Goal: Answer question/provide support: Share knowledge or assist other users

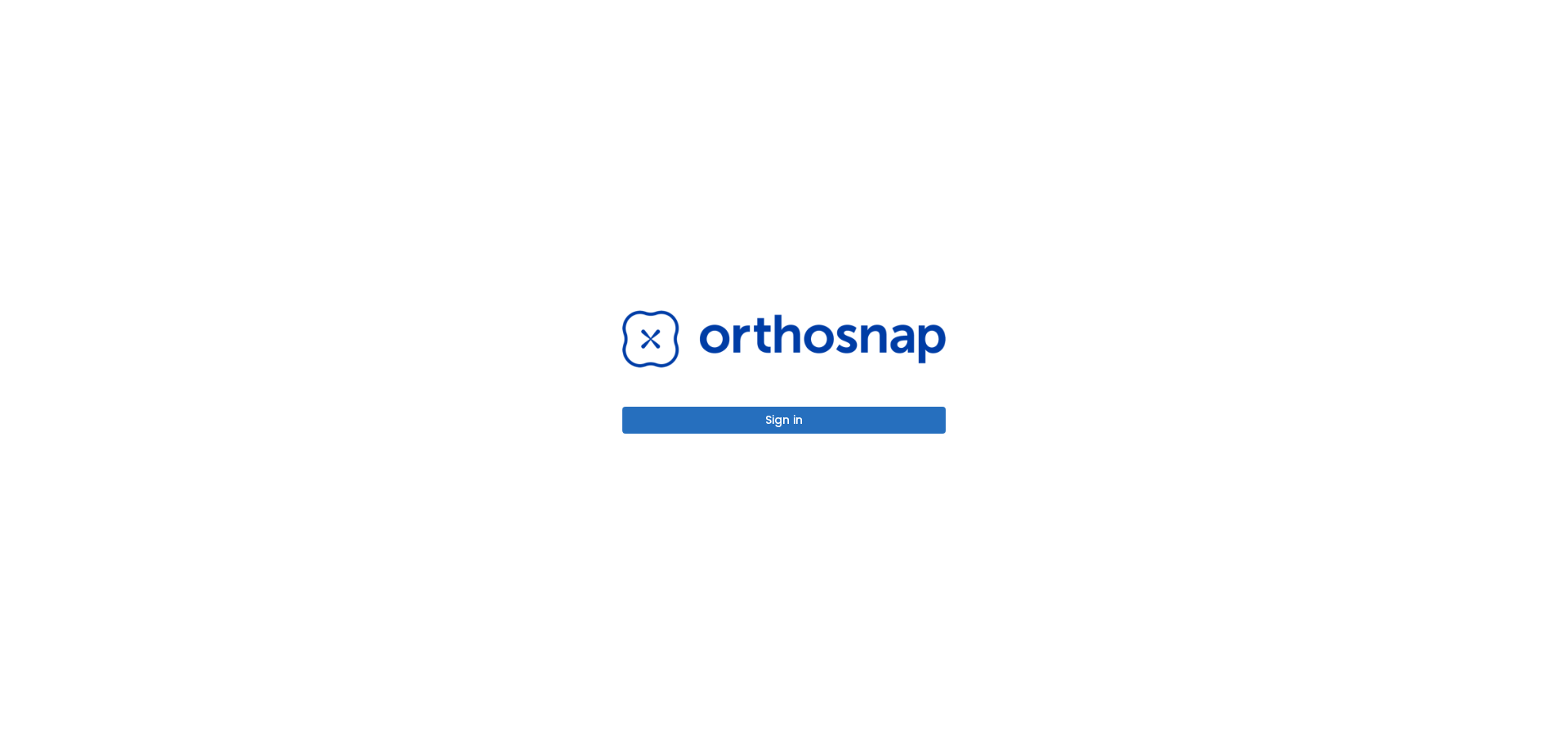
click at [841, 424] on button "Sign in" at bounding box center [784, 420] width 323 height 27
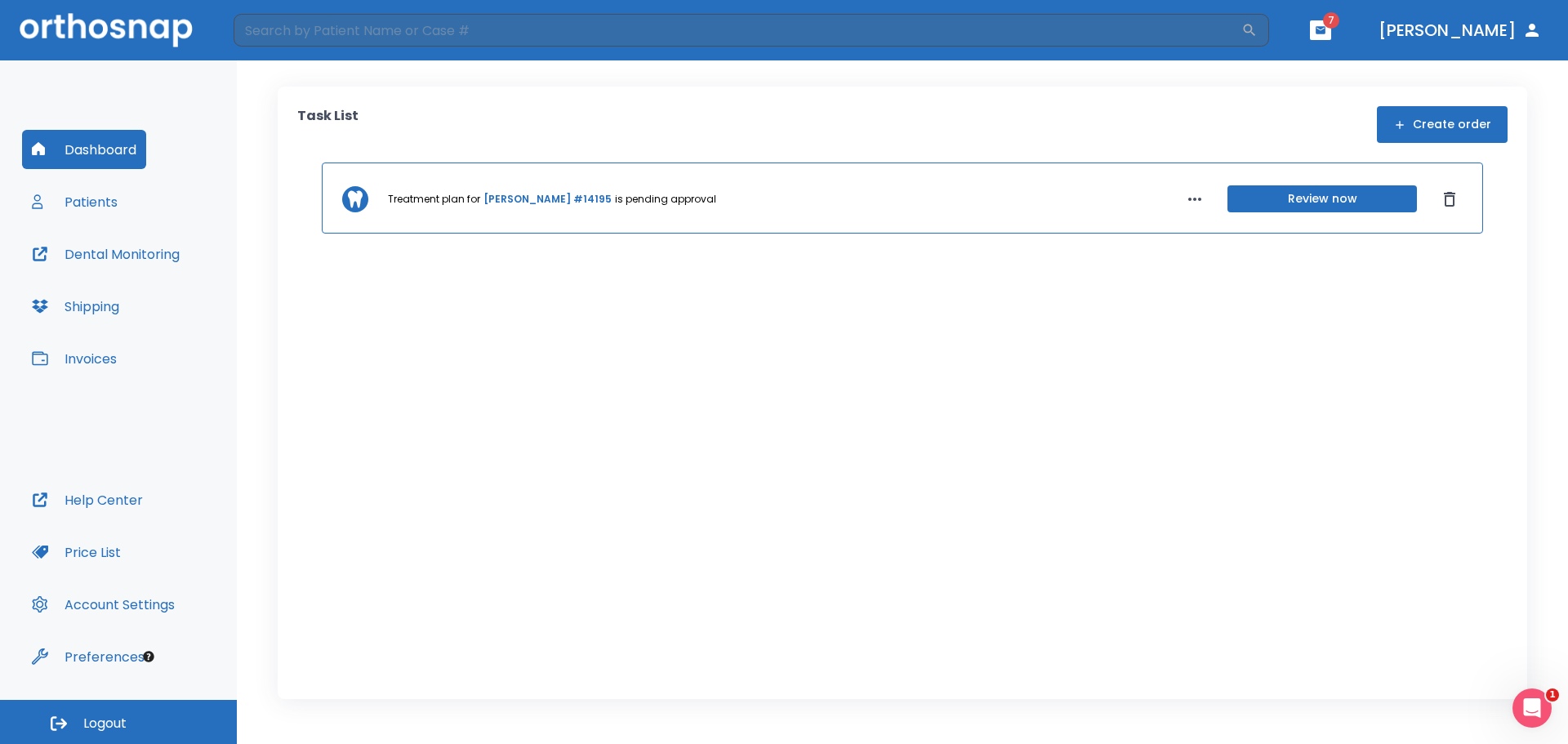
click at [102, 210] on button "Patients" at bounding box center [75, 202] width 106 height 39
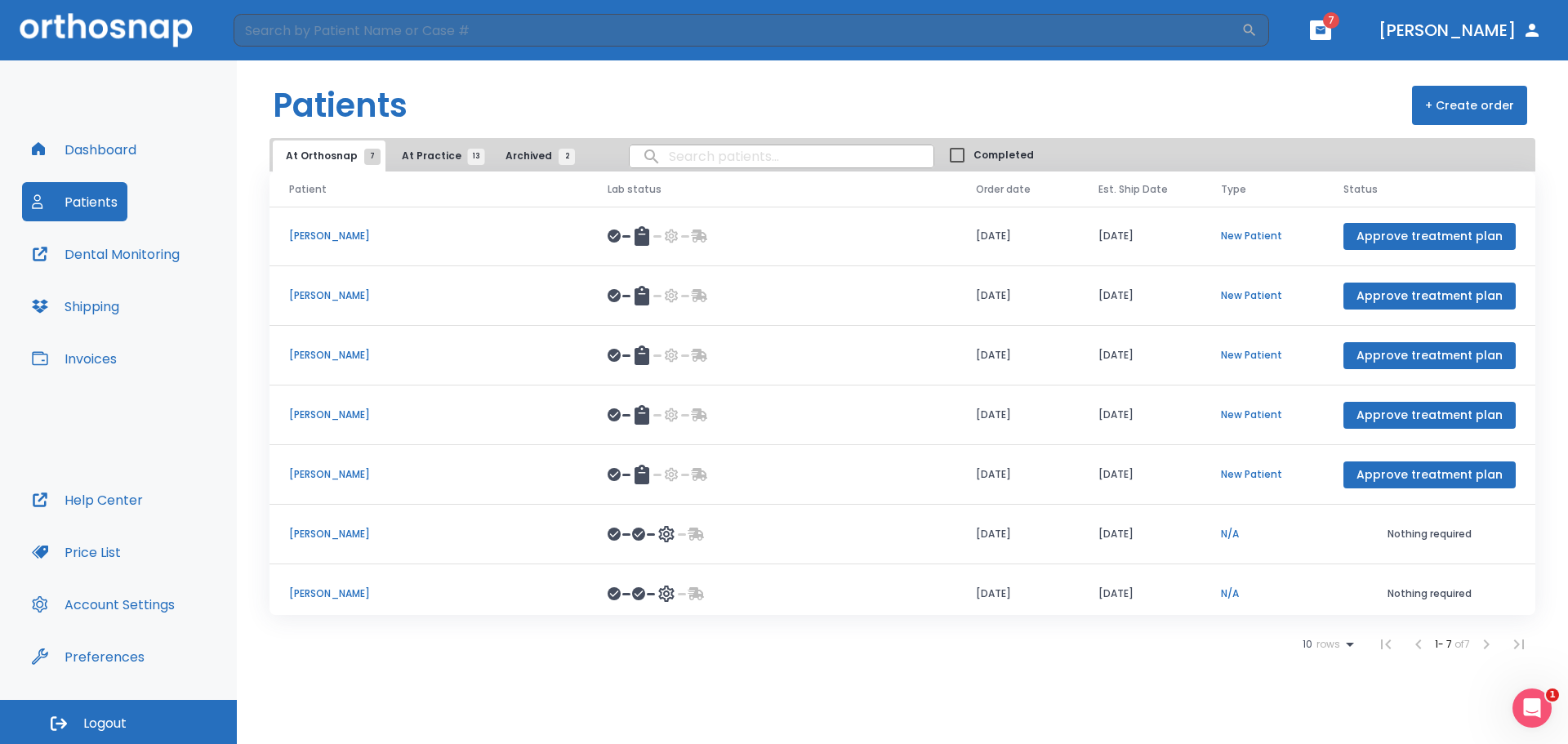
click at [402, 155] on span "At Practice 13" at bounding box center [438, 156] width 74 height 14
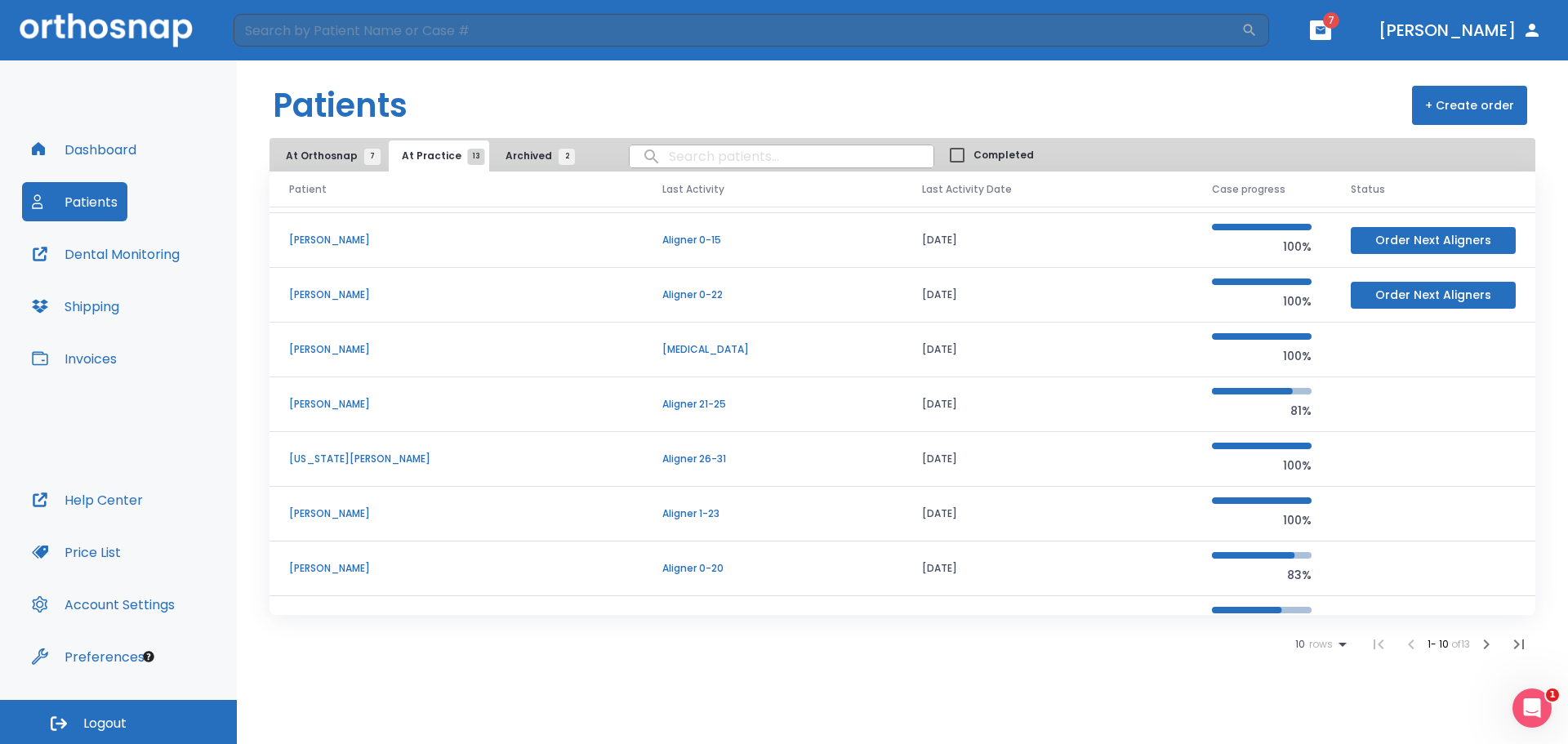
scroll to position [140, 0]
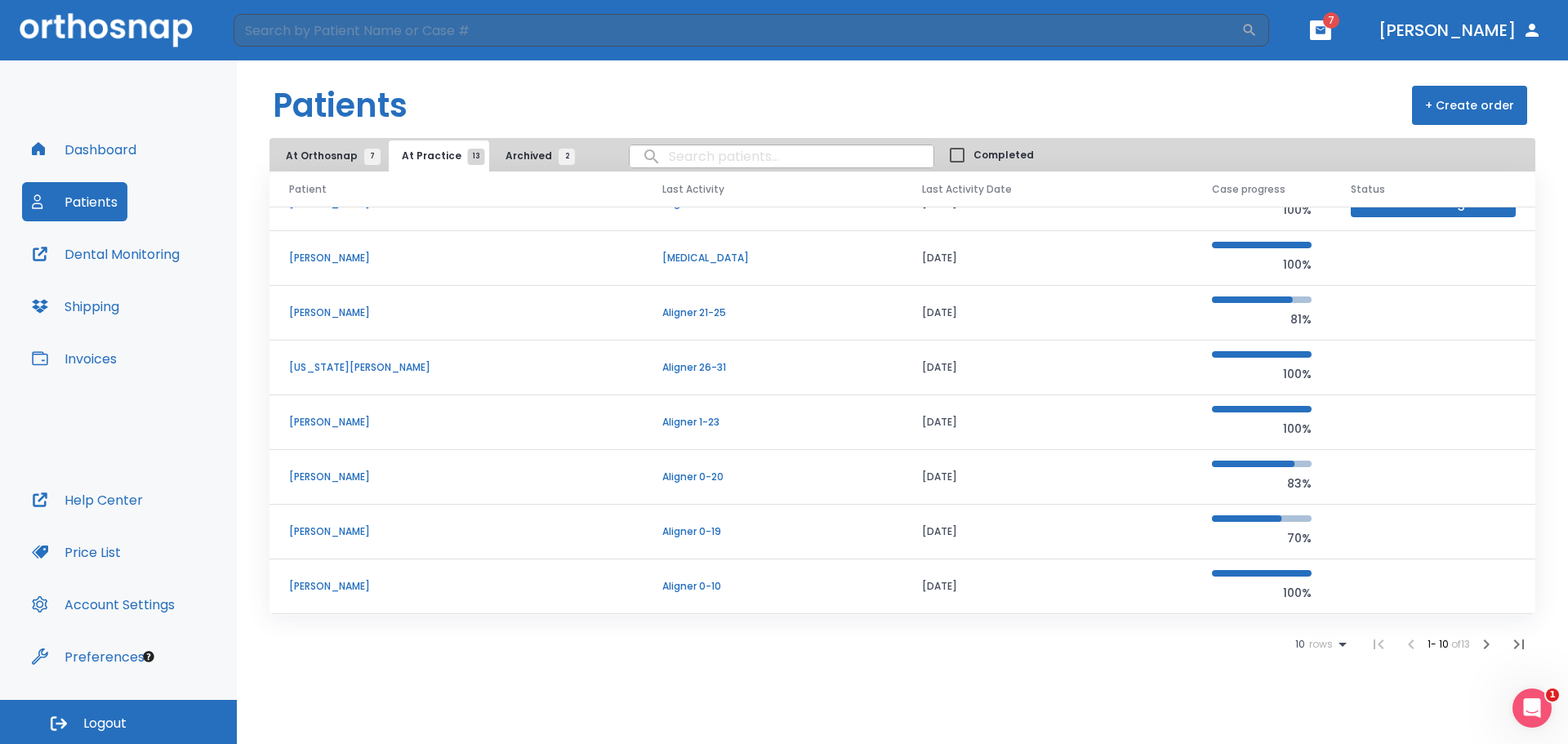
click at [1485, 643] on icon "button" at bounding box center [1486, 644] width 20 height 20
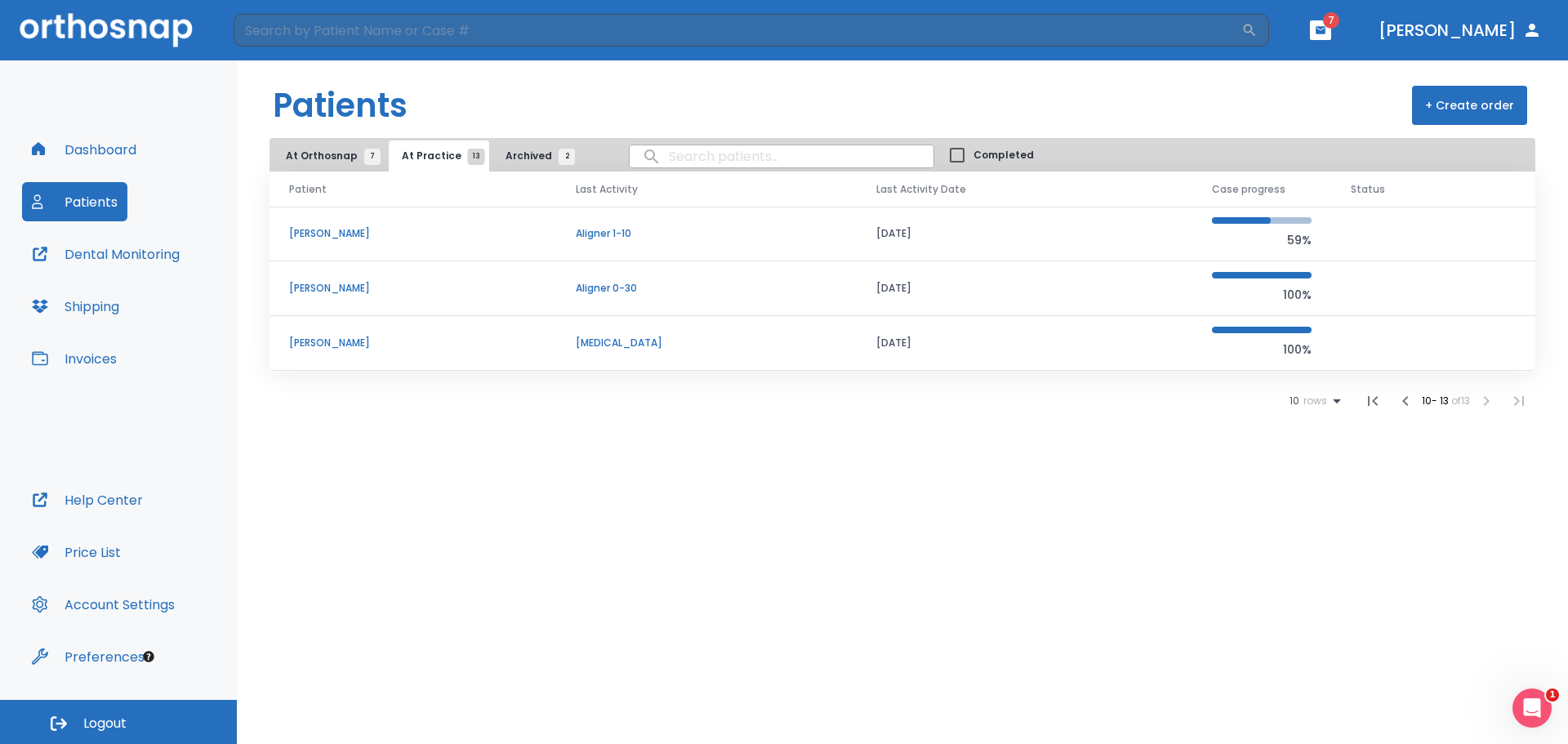
click at [326, 232] on p "Ethan Brack" at bounding box center [412, 233] width 248 height 14
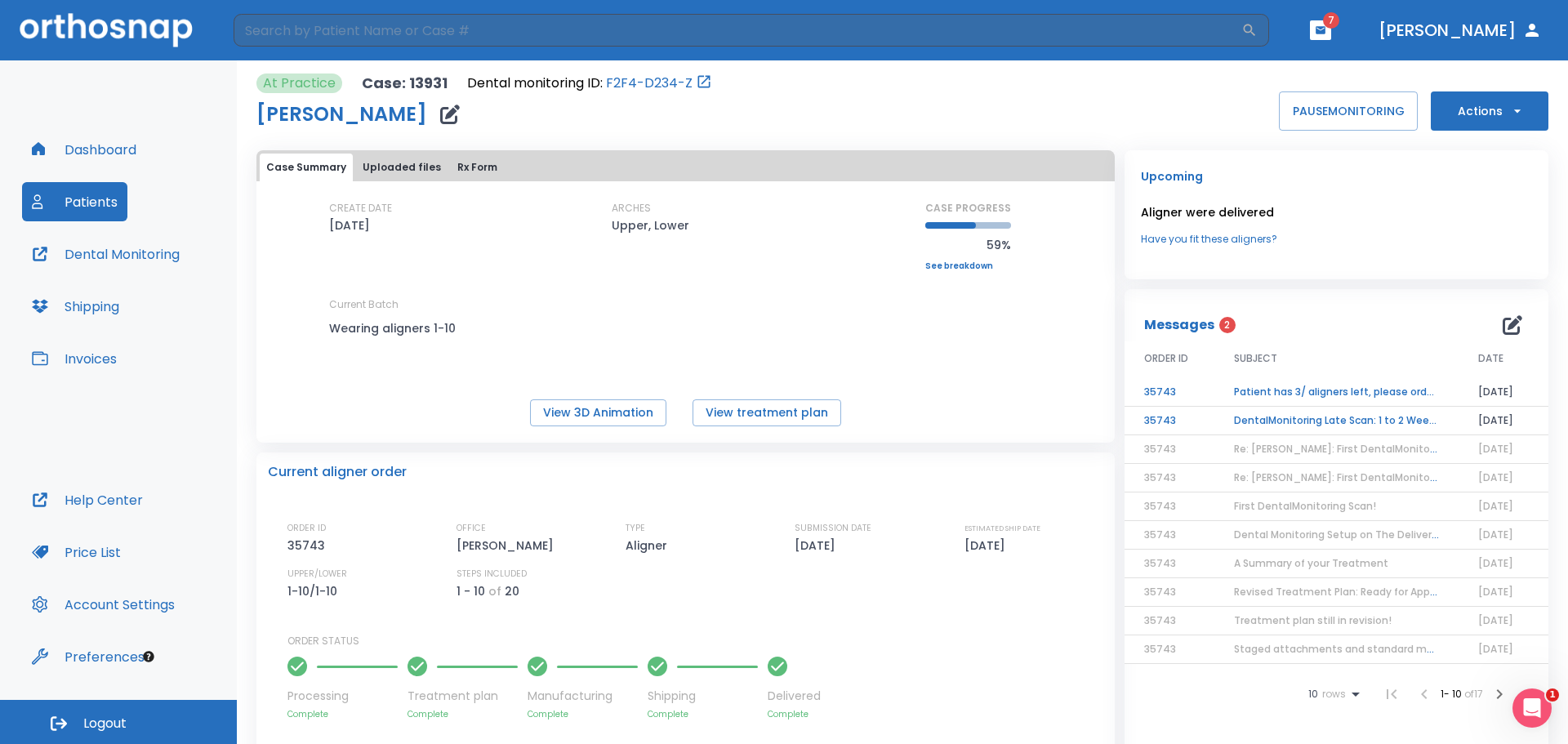
click at [1292, 389] on td "Patient has 3/ aligners left, please order next set!" at bounding box center [1335, 393] width 244 height 29
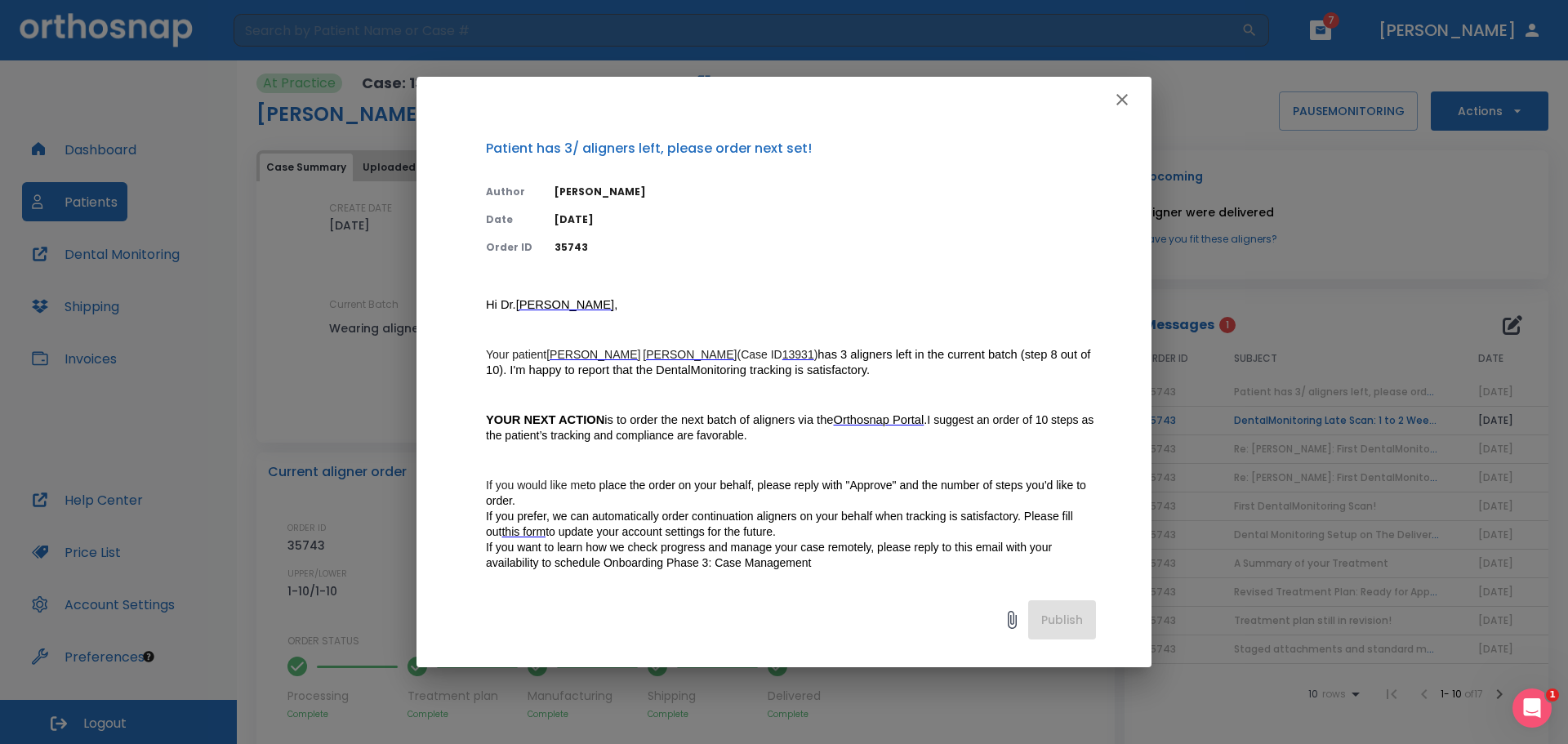
click at [873, 419] on span "Orthosnap Portal" at bounding box center [877, 419] width 90 height 13
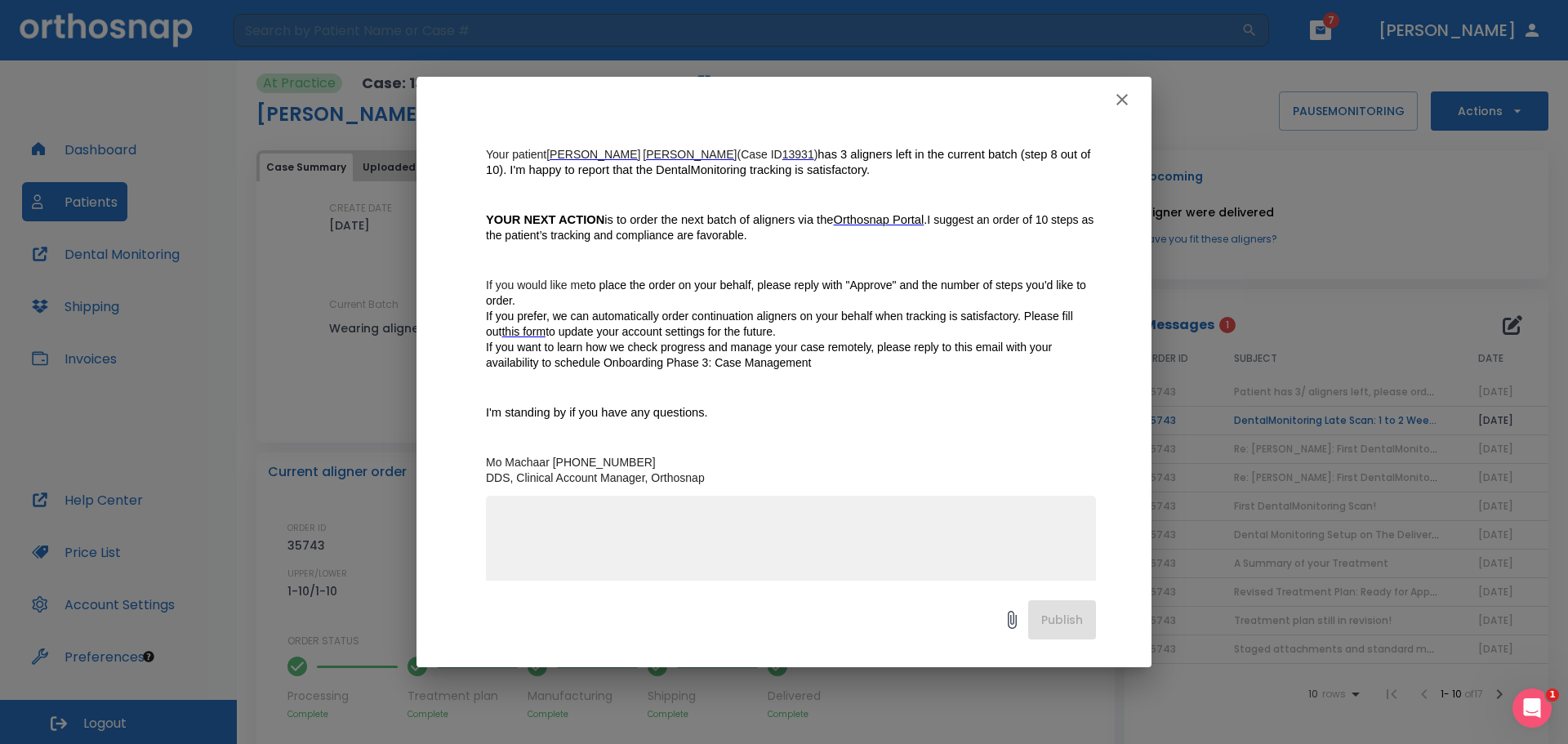
scroll to position [181, 0]
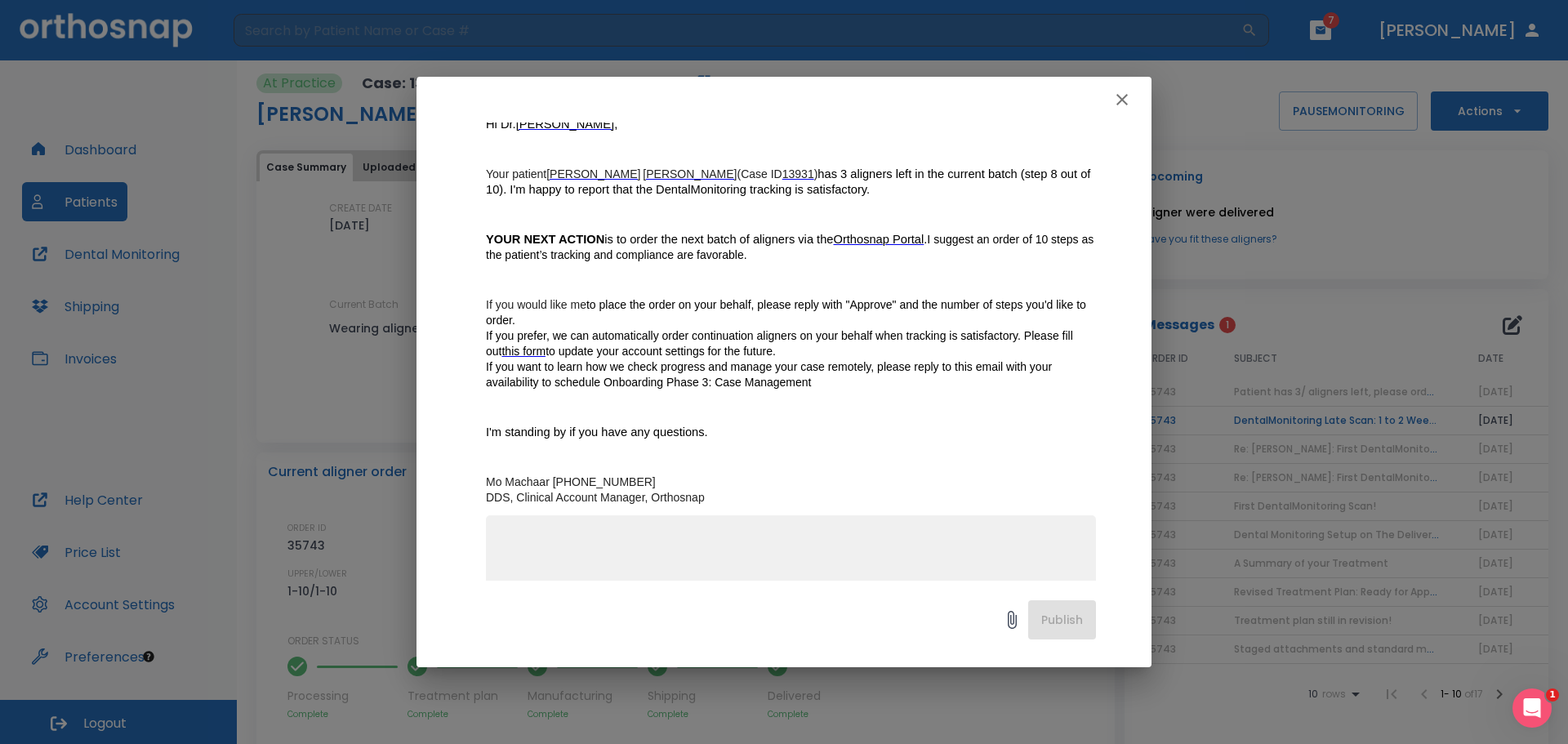
click at [534, 532] on textarea at bounding box center [791, 588] width 590 height 113
click at [513, 563] on textarea "APPROVE 10 STEPS" at bounding box center [791, 588] width 590 height 113
click at [523, 520] on div "APPROVE 10 STEPS x" at bounding box center [791, 581] width 610 height 133
click at [495, 538] on div "APPROVE 10 STEPS x" at bounding box center [791, 581] width 610 height 133
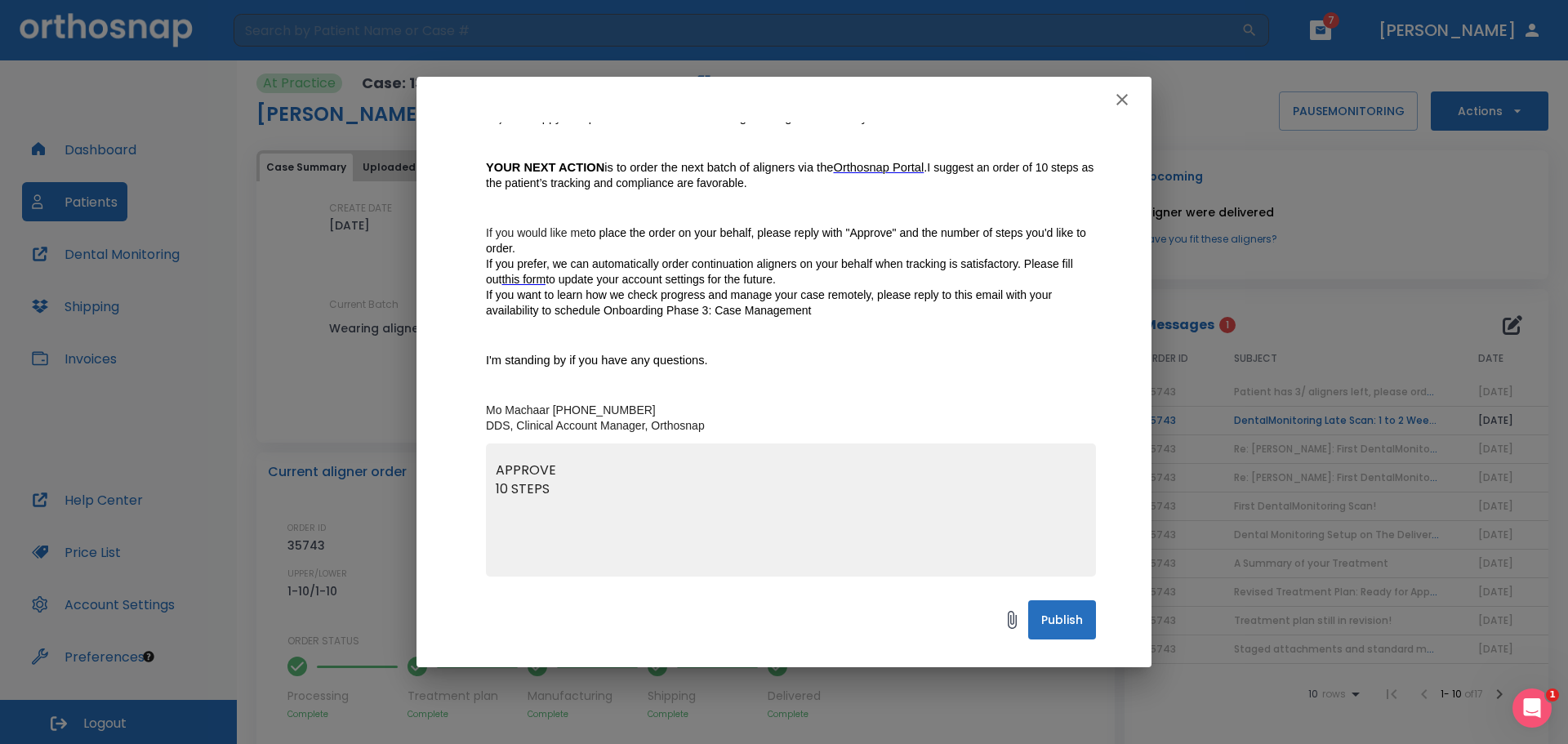
scroll to position [262, 0]
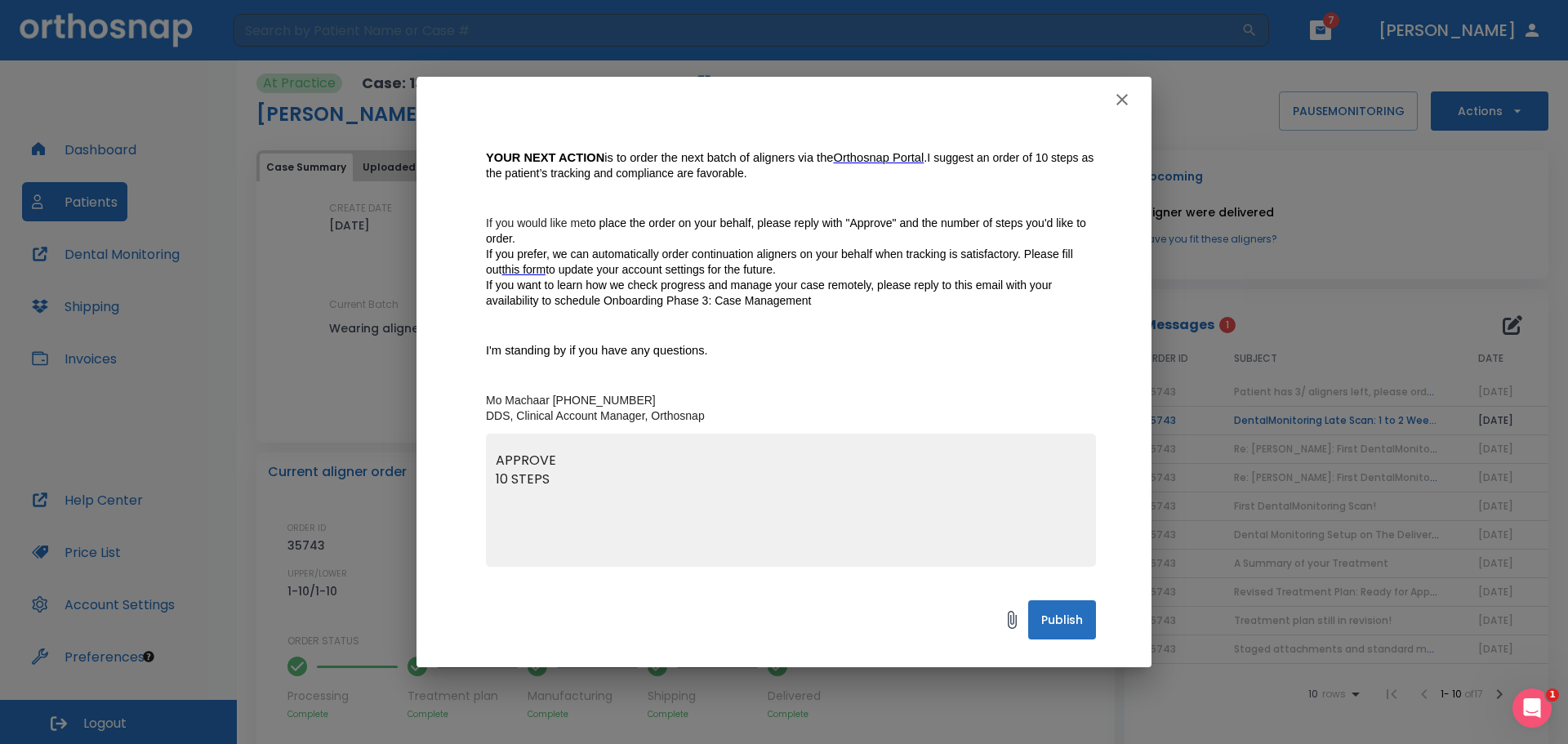
click at [494, 457] on div "APPROVE 10 STEPS x" at bounding box center [791, 500] width 610 height 133
click at [514, 462] on textarea "APPROVE 10 STEPS" at bounding box center [791, 507] width 590 height 113
click at [497, 456] on textarea "APPROVE 10 STEPS" at bounding box center [791, 507] width 590 height 113
click at [504, 452] on textarea "APPROVE 10 STEPS" at bounding box center [791, 507] width 590 height 113
click at [564, 516] on textarea "Hi Mo, APPROVE 10 STEPS" at bounding box center [791, 507] width 590 height 113
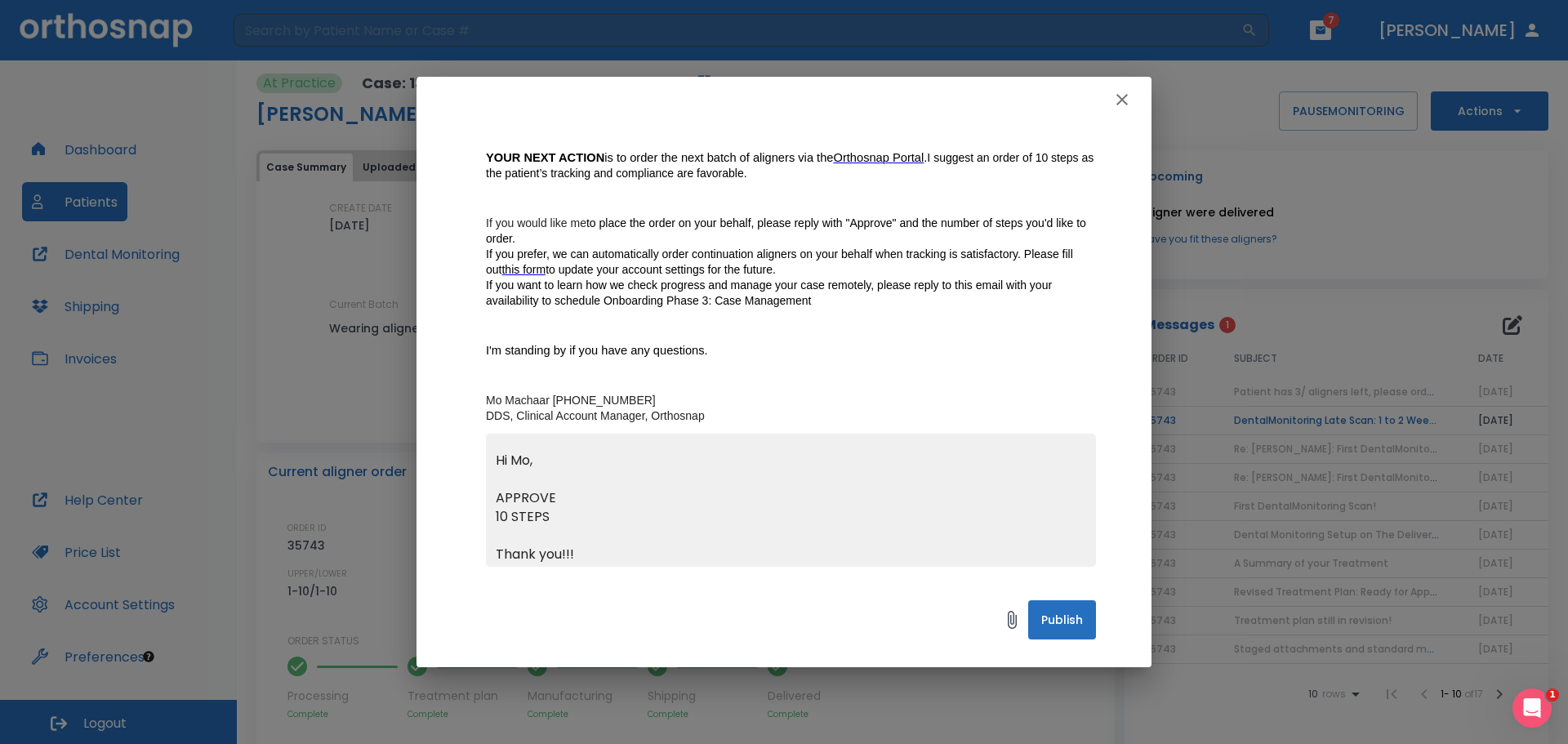
type textarea "Hi Mo, APPROVE 10 STEPS Thank you!!!"
click at [1056, 621] on button "Publish" at bounding box center [1062, 620] width 68 height 39
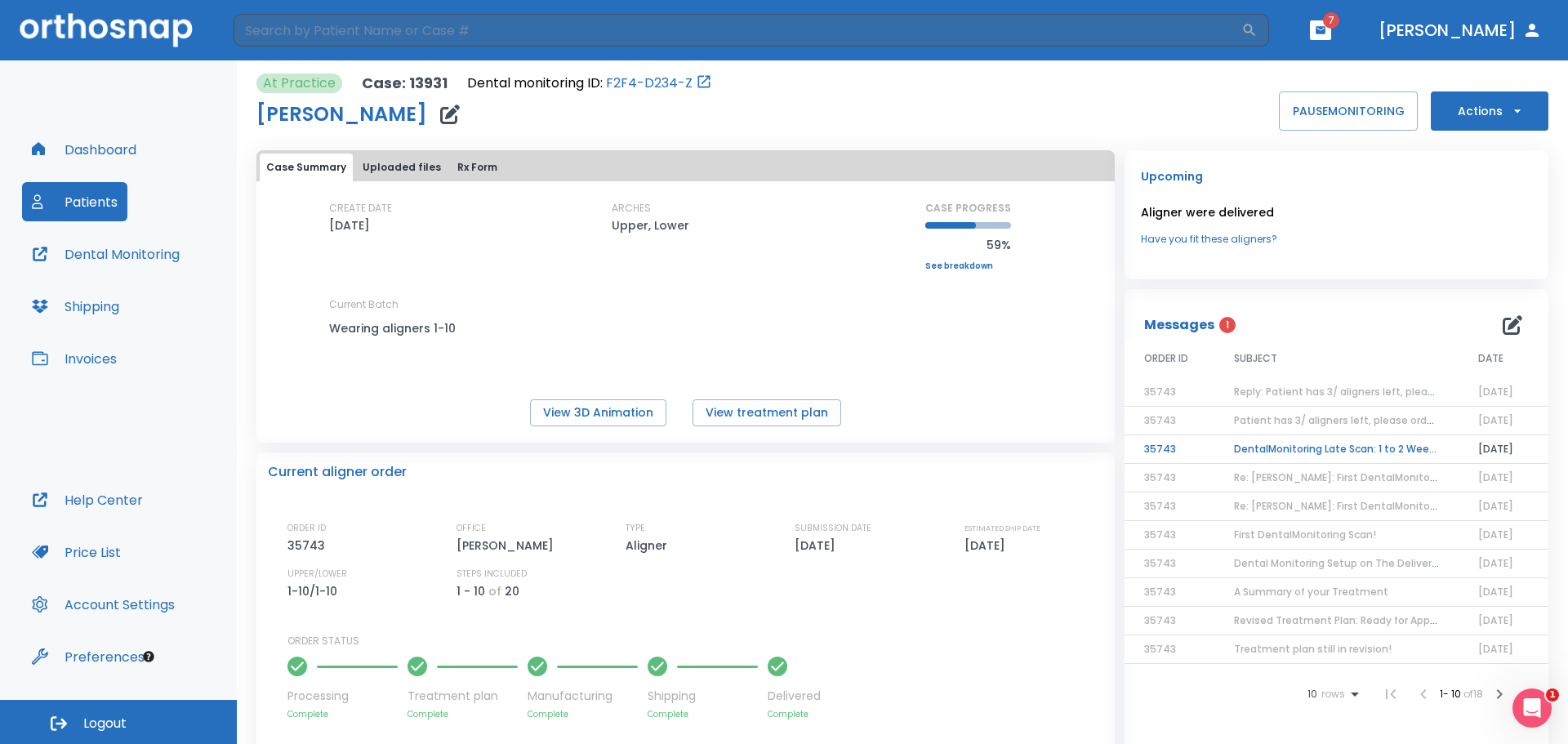
click at [1276, 455] on td "DentalMonitoring Late Scan: 1 to 2 Weeks Notification" at bounding box center [1335, 450] width 244 height 29
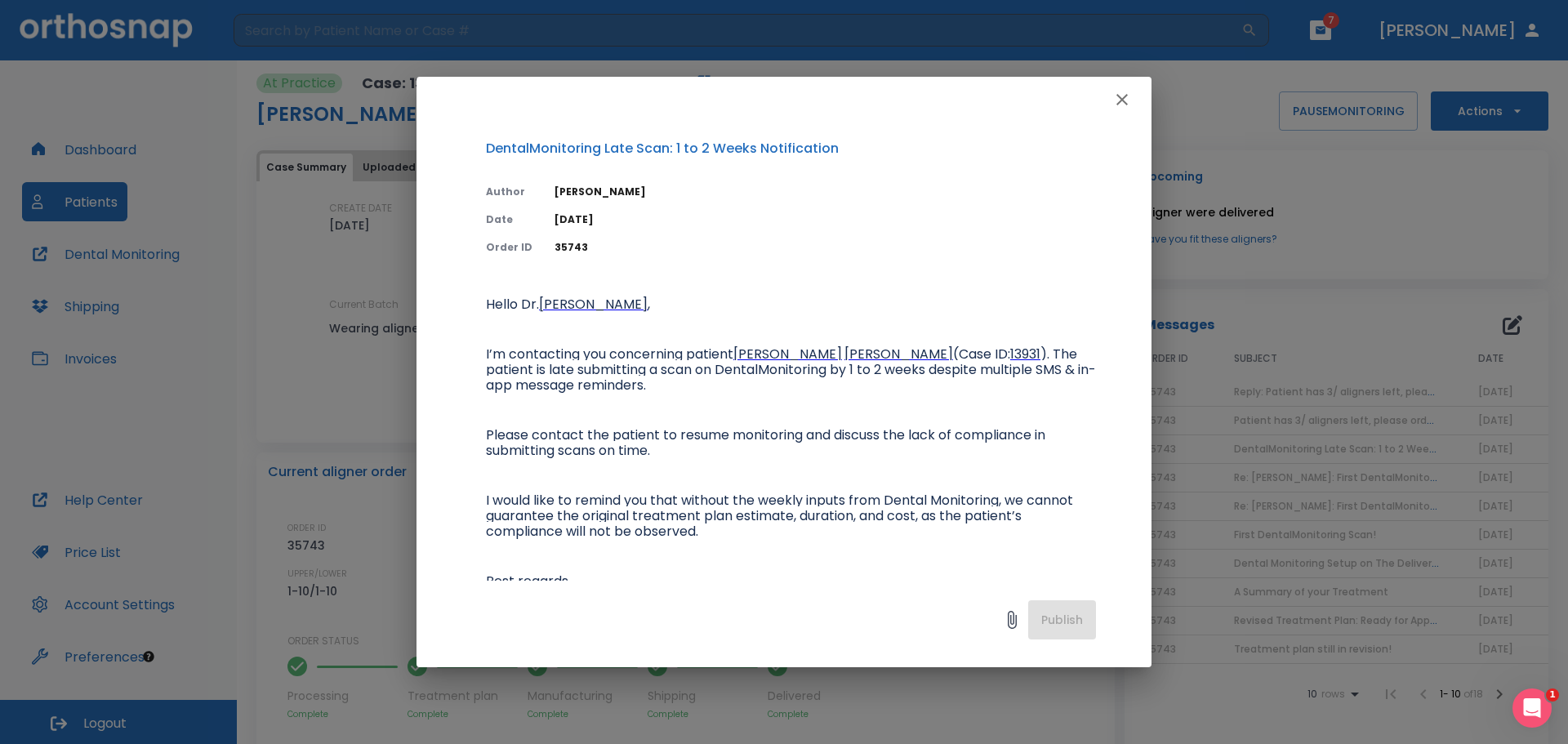
click at [1119, 107] on icon "button" at bounding box center [1122, 99] width 20 height 20
